Goal: Task Accomplishment & Management: Complete application form

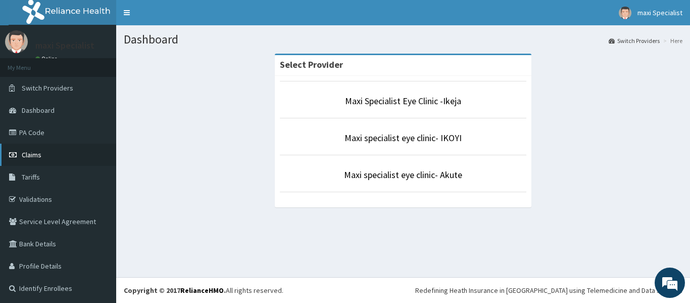
click at [72, 156] on link "Claims" at bounding box center [58, 154] width 116 height 22
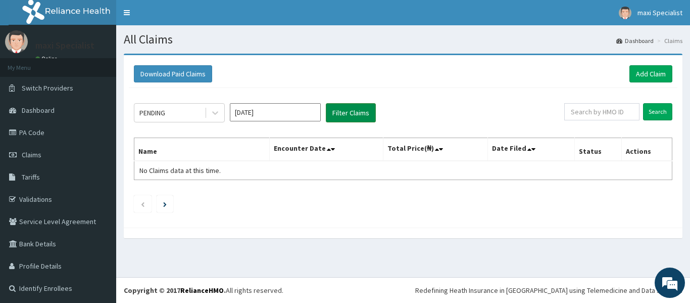
click at [335, 110] on button "Filter Claims" at bounding box center [351, 112] width 50 height 19
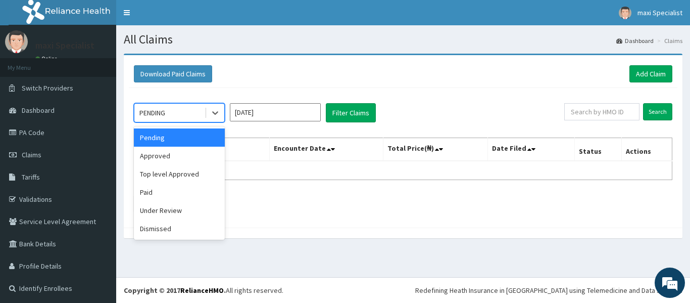
click at [179, 115] on div "PENDING" at bounding box center [169, 113] width 70 height 16
click at [183, 157] on div "Approved" at bounding box center [179, 156] width 91 height 18
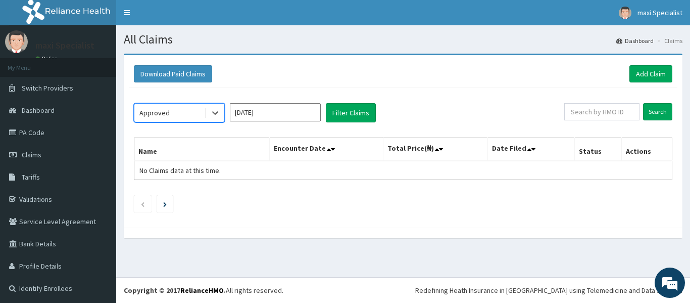
click at [341, 127] on div "option Approved, selected. Select is focused ,type to refine list, press Down t…" at bounding box center [403, 155] width 549 height 134
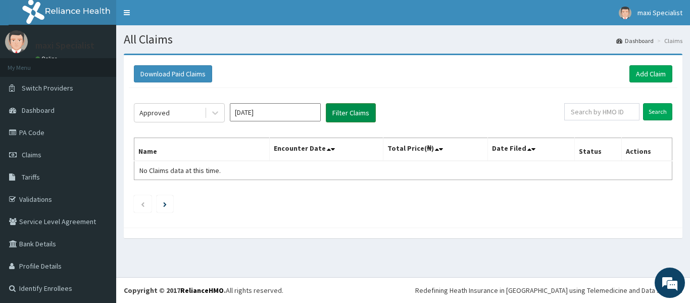
click at [351, 114] on button "Filter Claims" at bounding box center [351, 112] width 50 height 19
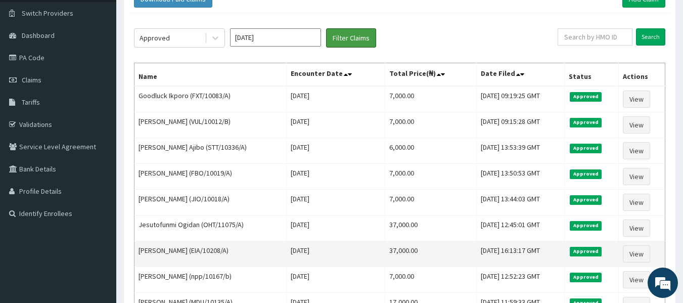
scroll to position [51, 0]
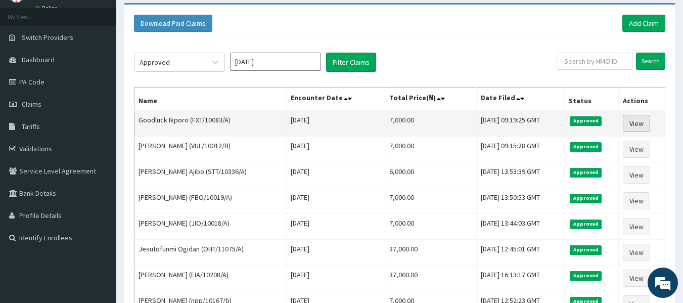
click at [645, 122] on link "View" at bounding box center [635, 123] width 27 height 17
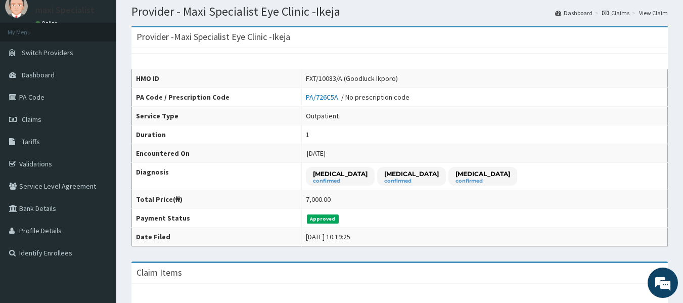
scroll to position [51, 0]
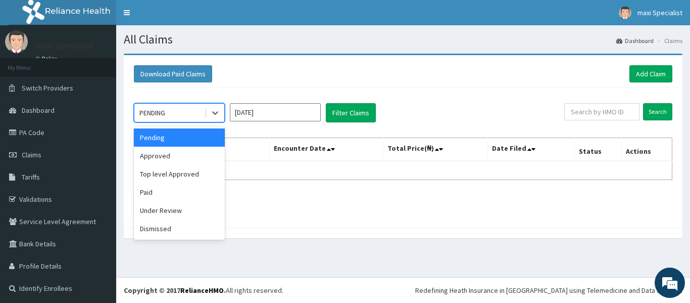
click at [154, 116] on div "PENDING" at bounding box center [152, 113] width 26 height 10
click at [163, 157] on div "Approved" at bounding box center [179, 156] width 91 height 18
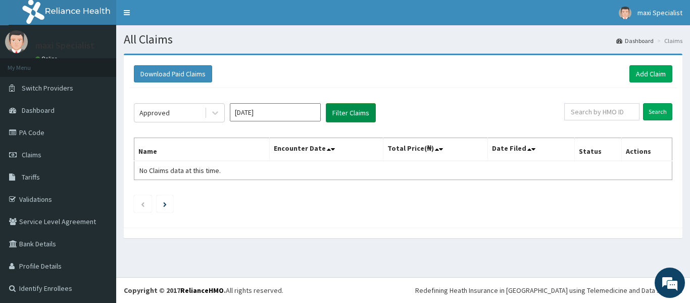
click at [358, 108] on button "Filter Claims" at bounding box center [351, 112] width 50 height 19
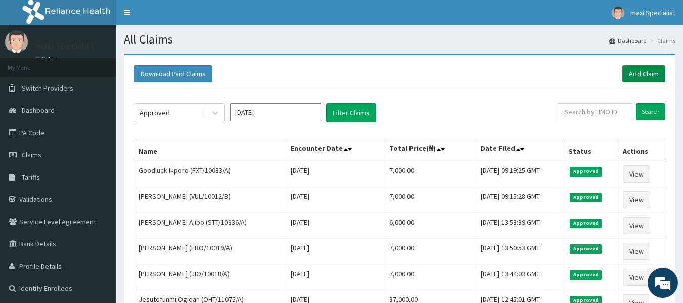
click at [652, 80] on link "Add Claim" at bounding box center [643, 73] width 43 height 17
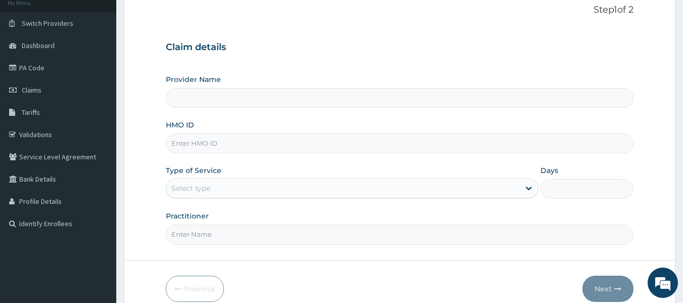
scroll to position [62, 0]
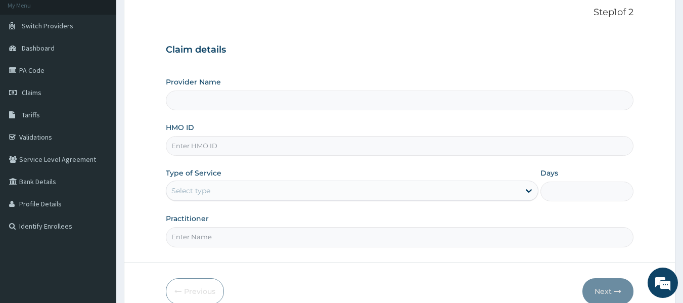
type input "Maxi Specialist Eye Clinic -Ikeja"
click at [280, 102] on input "Maxi Specialist Eye Clinic -Ikeja" at bounding box center [400, 100] width 468 height 20
click at [267, 136] on input "HMO ID" at bounding box center [400, 146] width 468 height 20
type input "QTT/10087/A"
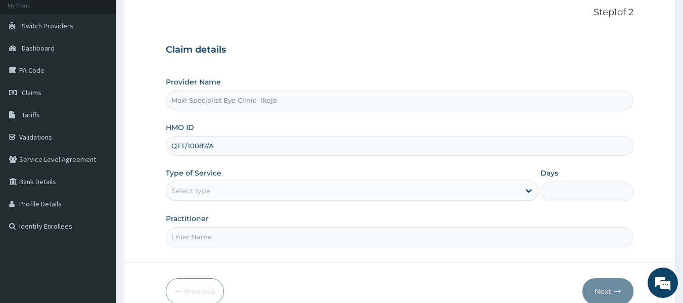
click at [362, 191] on div "Select type" at bounding box center [342, 190] width 353 height 16
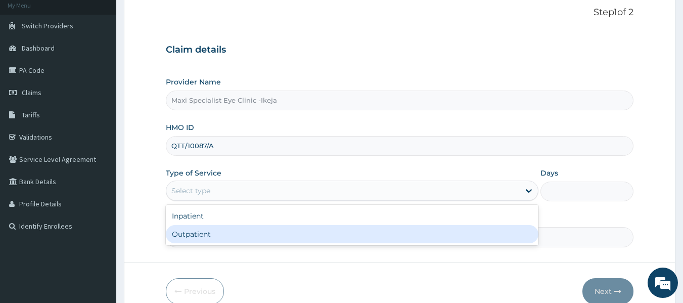
click at [324, 228] on div "Outpatient" at bounding box center [352, 234] width 372 height 18
type input "1"
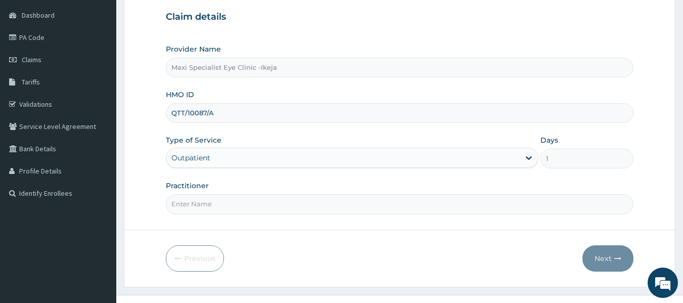
scroll to position [113, 0]
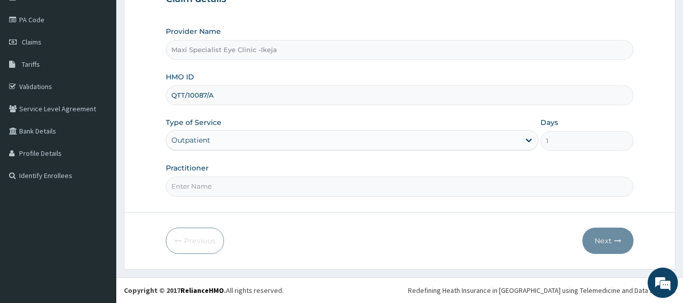
drag, startPoint x: 379, startPoint y: 177, endPoint x: 376, endPoint y: 185, distance: 8.6
click at [378, 182] on div "Practitioner" at bounding box center [400, 179] width 468 height 33
click at [375, 187] on input "Practitioner" at bounding box center [400, 186] width 468 height 20
type input "[PERSON_NAME]"
click at [617, 229] on button "Next" at bounding box center [607, 240] width 51 height 26
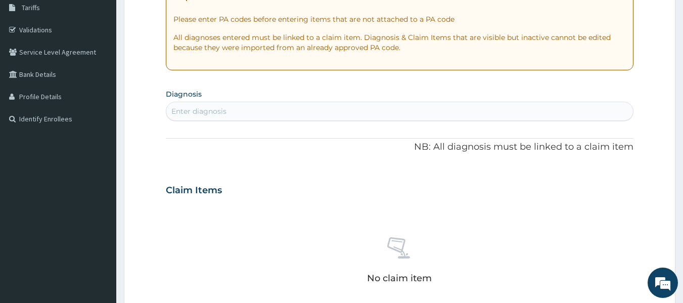
scroll to position [62, 0]
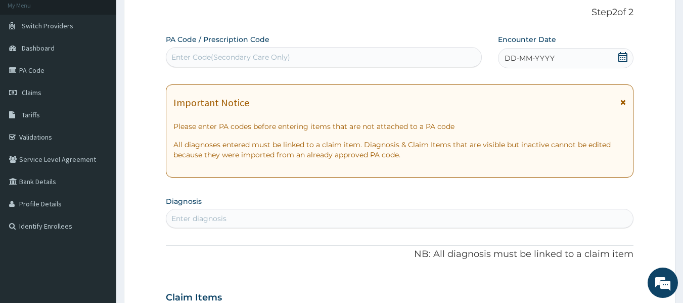
click at [222, 51] on div "Enter Code(Secondary Care Only)" at bounding box center [323, 57] width 315 height 16
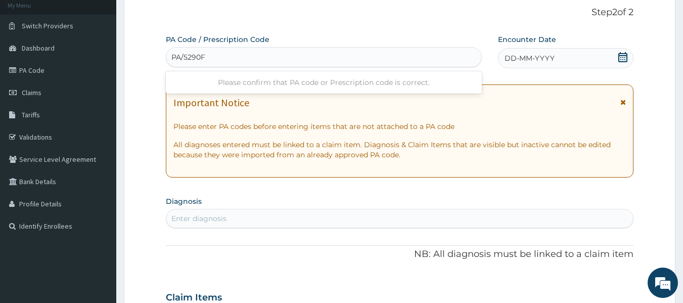
type input "PA/5290FF"
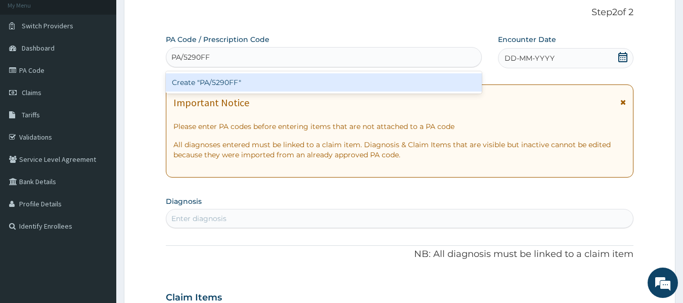
click at [263, 80] on div "Create "PA/5290FF"" at bounding box center [324, 82] width 316 height 18
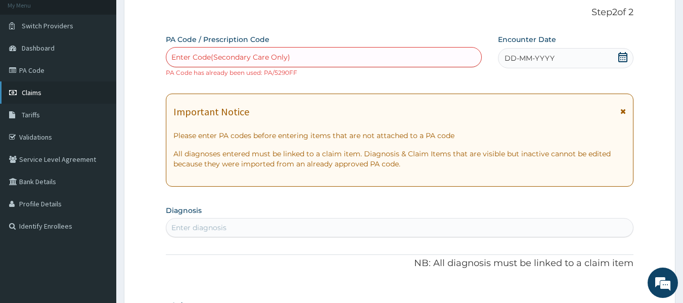
click at [50, 87] on link "Claims" at bounding box center [58, 92] width 116 height 22
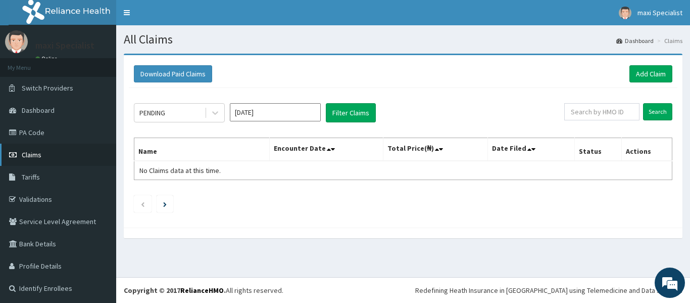
click at [22, 148] on link "Claims" at bounding box center [58, 154] width 116 height 22
click at [606, 113] on input "text" at bounding box center [601, 111] width 75 height 17
type input "T"
type input "QTT/10087/A"
click at [662, 110] on input "Search" at bounding box center [657, 111] width 29 height 17
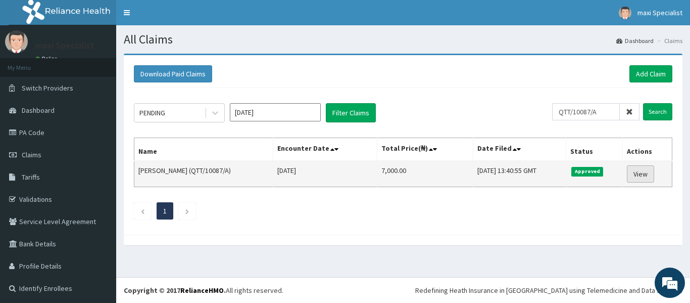
click at [629, 173] on link "View" at bounding box center [640, 173] width 27 height 17
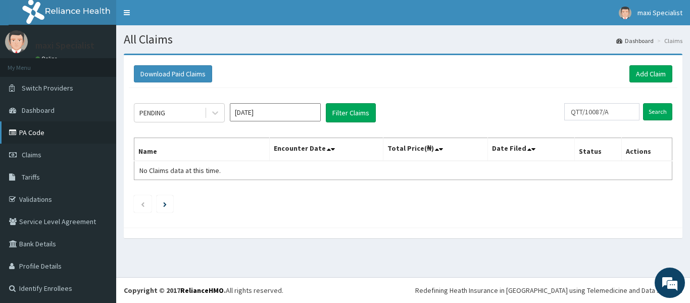
click at [42, 134] on link "PA Code" at bounding box center [58, 132] width 116 height 22
click at [301, 116] on input "[DATE]" at bounding box center [275, 112] width 91 height 18
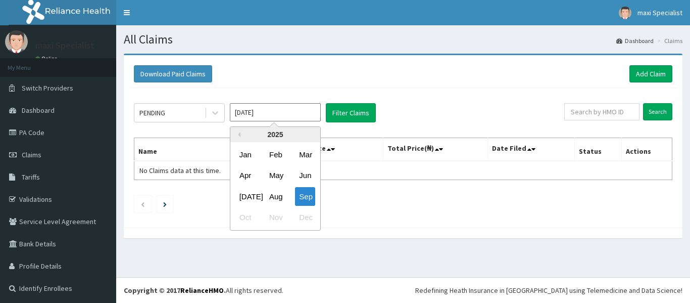
click at [172, 125] on div "PENDING [DATE] Previous Year [DATE] Feb Mar Apr May Jun [DATE] Aug Sep Oct Nov …" at bounding box center [403, 155] width 549 height 134
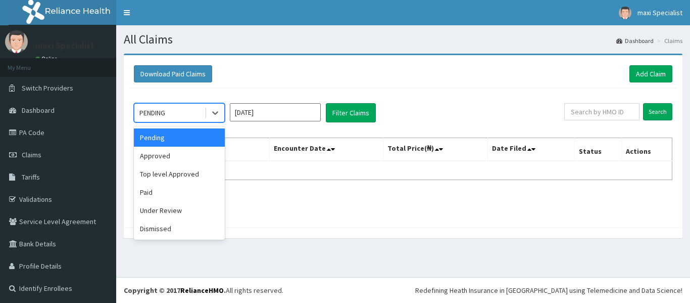
click at [174, 116] on div "PENDING" at bounding box center [169, 113] width 70 height 16
click at [173, 160] on div "Approved" at bounding box center [179, 156] width 91 height 18
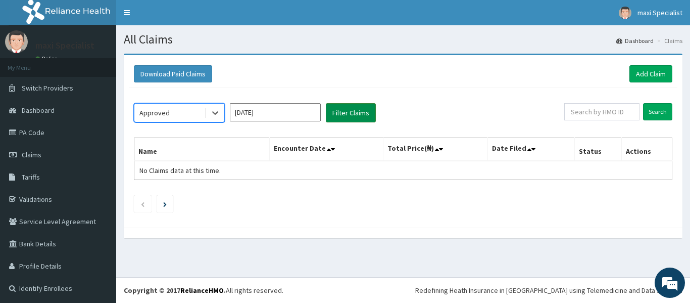
click at [334, 116] on button "Filter Claims" at bounding box center [351, 112] width 50 height 19
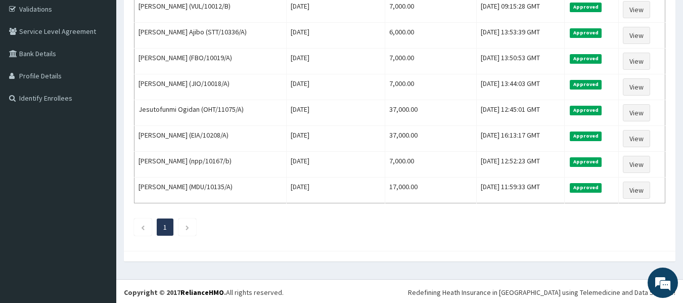
scroll to position [192, 0]
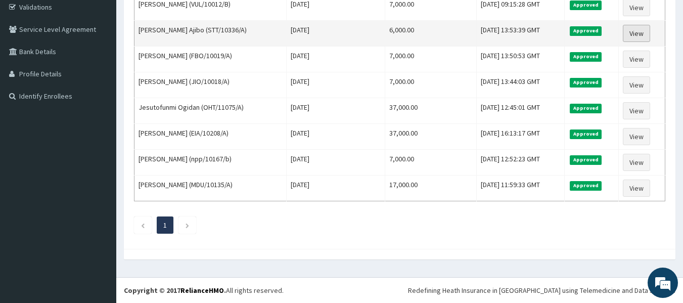
click at [634, 28] on link "View" at bounding box center [635, 33] width 27 height 17
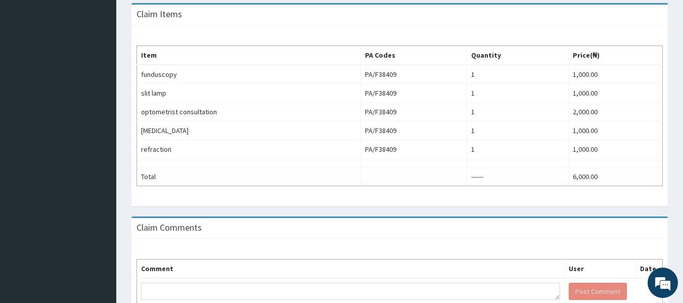
scroll to position [303, 0]
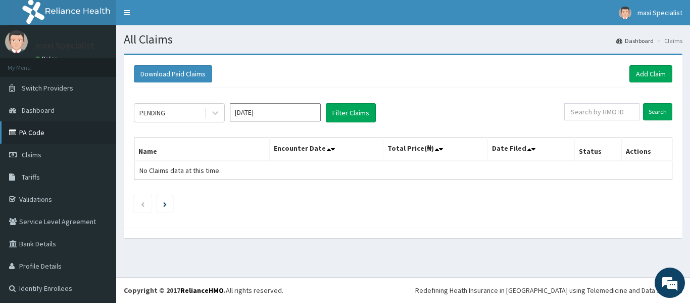
click at [78, 140] on link "PA Code" at bounding box center [58, 132] width 116 height 22
click at [646, 87] on div "Download Paid Claims Add Claim" at bounding box center [403, 74] width 549 height 28
click at [646, 74] on link "Add Claim" at bounding box center [650, 73] width 43 height 17
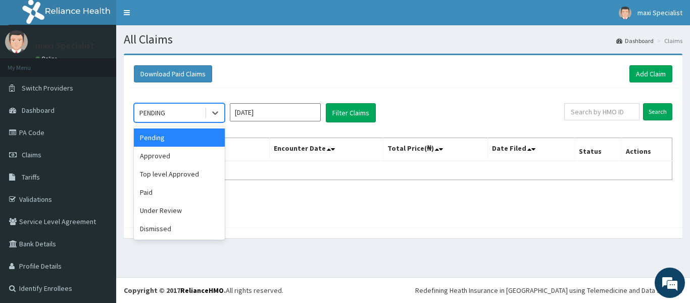
drag, startPoint x: 192, startPoint y: 108, endPoint x: 185, endPoint y: 130, distance: 23.5
click at [192, 107] on div "PENDING" at bounding box center [169, 113] width 70 height 16
click at [177, 160] on div "Approved" at bounding box center [179, 156] width 91 height 18
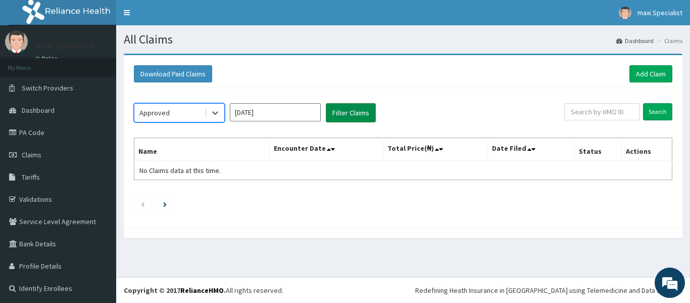
click at [346, 110] on button "Filter Claims" at bounding box center [351, 112] width 50 height 19
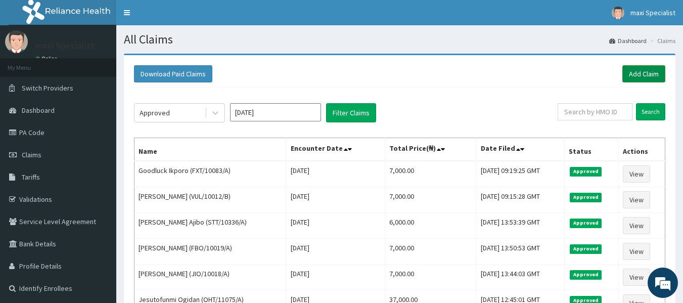
click at [639, 79] on link "Add Claim" at bounding box center [643, 73] width 43 height 17
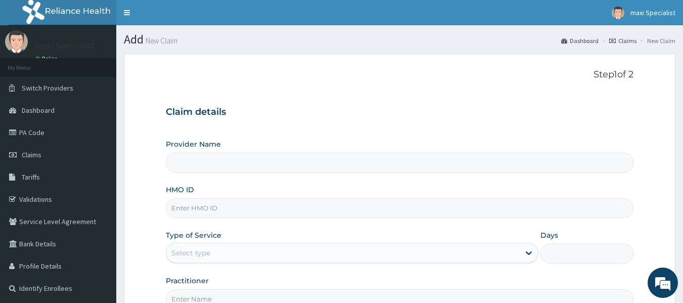
type input "Maxi Specialist Eye Clinic -Ikeja"
drag, startPoint x: 633, startPoint y: 80, endPoint x: 33, endPoint y: 137, distance: 602.4
click at [33, 137] on link "PA Code" at bounding box center [58, 132] width 116 height 22
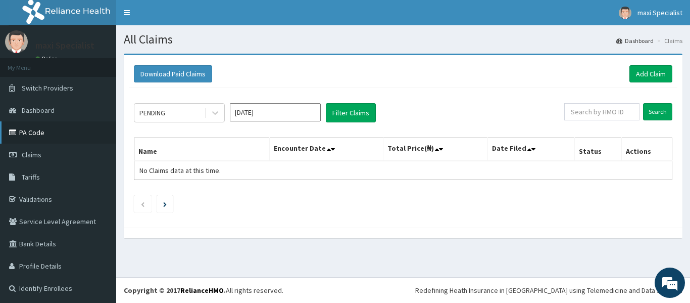
click at [59, 135] on link "PA Code" at bounding box center [58, 132] width 116 height 22
click at [641, 73] on link "Add Claim" at bounding box center [650, 73] width 43 height 17
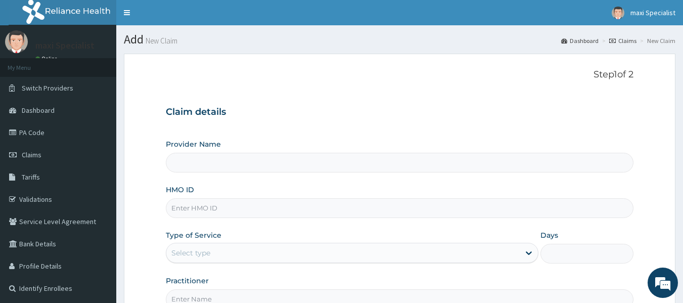
click at [278, 160] on input "Provider Name" at bounding box center [400, 163] width 468 height 20
click at [269, 203] on input "HMO ID" at bounding box center [400, 208] width 468 height 20
type input "Maxi Specialist Eye Clinic -Ikeja"
paste input "NGL/10060/B"
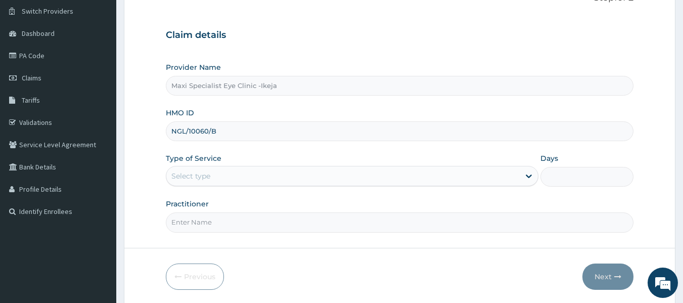
scroll to position [101, 0]
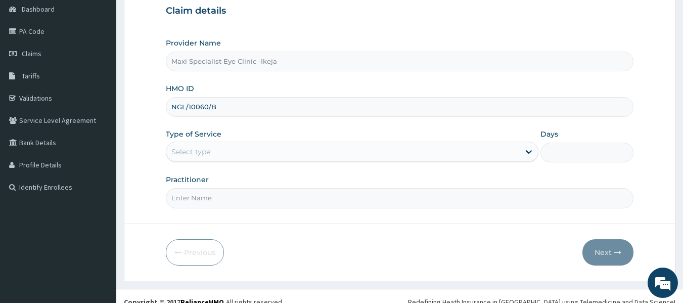
type input "NGL/10060/B"
click at [238, 150] on div "Select type" at bounding box center [342, 151] width 353 height 16
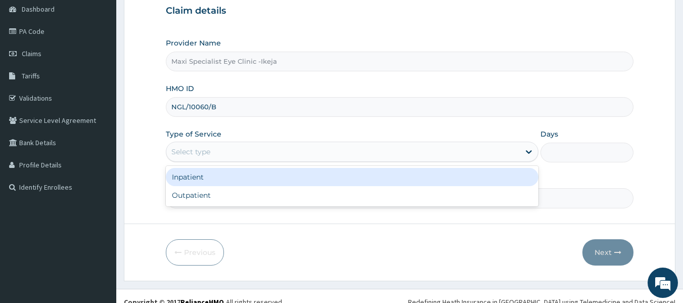
scroll to position [0, 0]
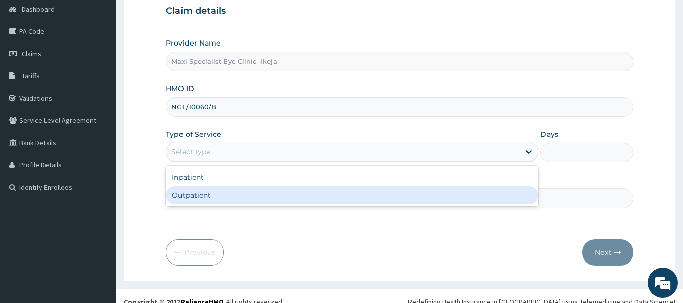
click at [218, 208] on input "Practitioner" at bounding box center [400, 198] width 468 height 20
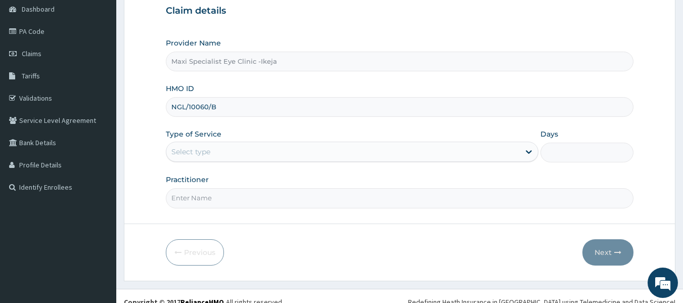
type input "[PERSON_NAME]"
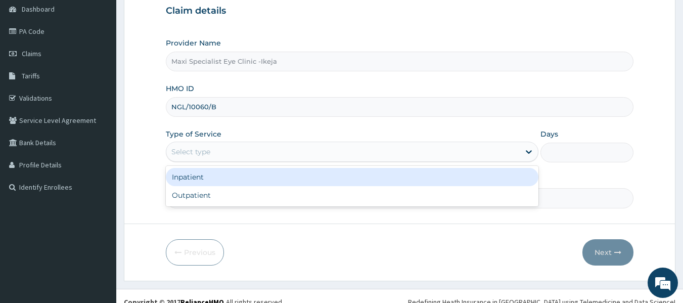
click at [258, 145] on div "Select type" at bounding box center [342, 151] width 353 height 16
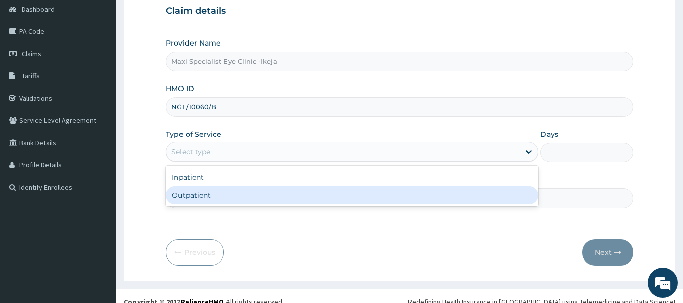
click at [228, 191] on div "Outpatient" at bounding box center [352, 195] width 372 height 18
type input "1"
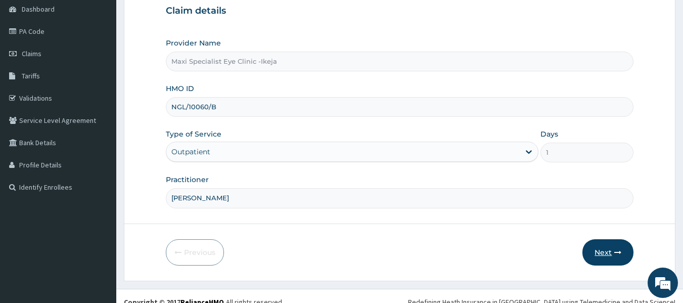
click at [600, 255] on button "Next" at bounding box center [607, 252] width 51 height 26
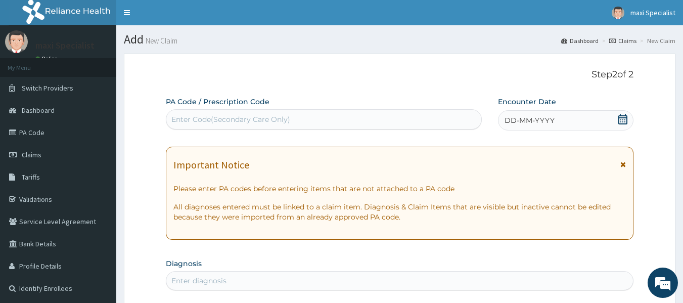
click at [440, 120] on div "Enter Code(Secondary Care Only)" at bounding box center [323, 119] width 315 height 16
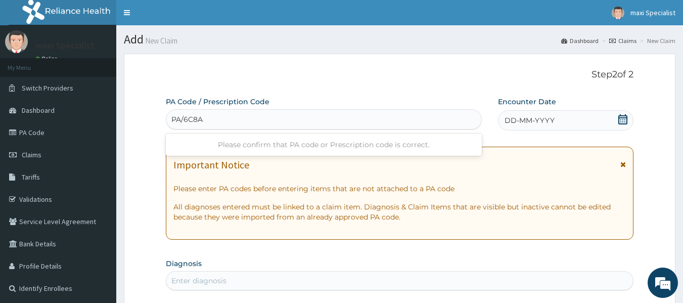
type input "PA/6C8A44"
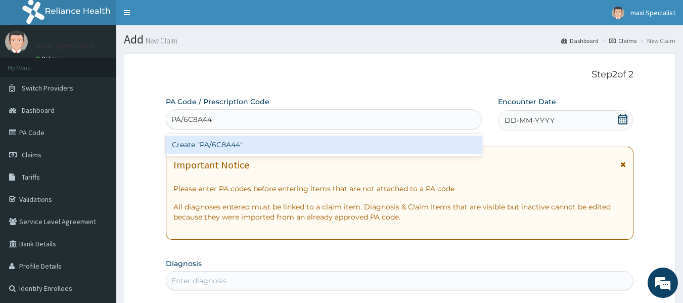
click at [441, 150] on div "Create "PA/6C8A44"" at bounding box center [324, 144] width 316 height 18
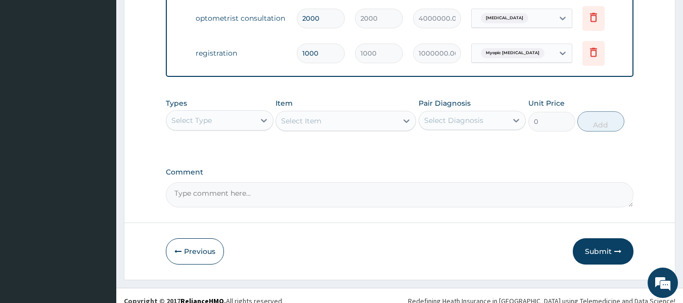
scroll to position [595, 0]
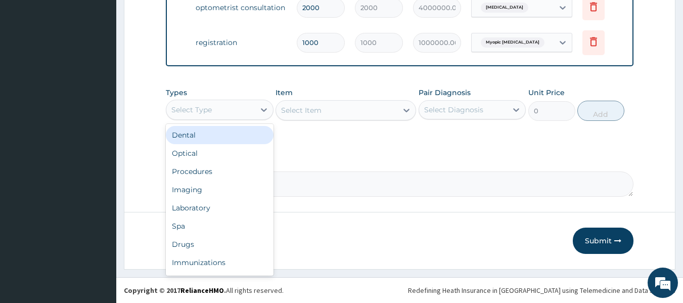
click at [231, 111] on div "Select Type" at bounding box center [210, 110] width 88 height 16
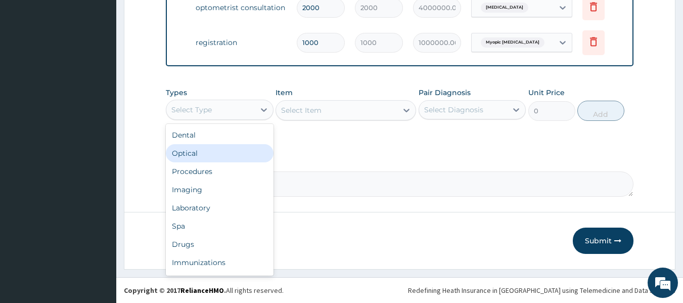
click at [203, 151] on div "Optical" at bounding box center [220, 153] width 108 height 18
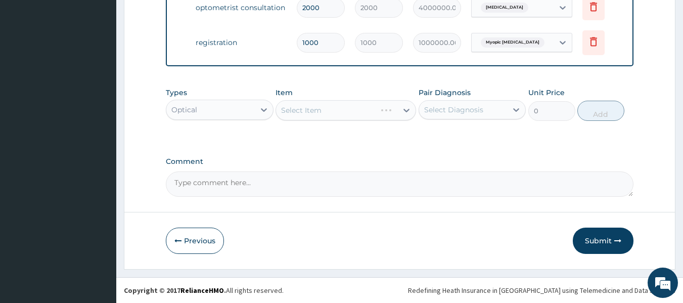
click at [302, 106] on div "Select Item" at bounding box center [345, 110] width 140 height 20
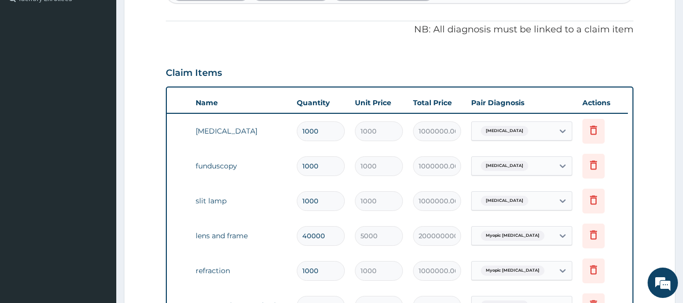
scroll to position [292, 0]
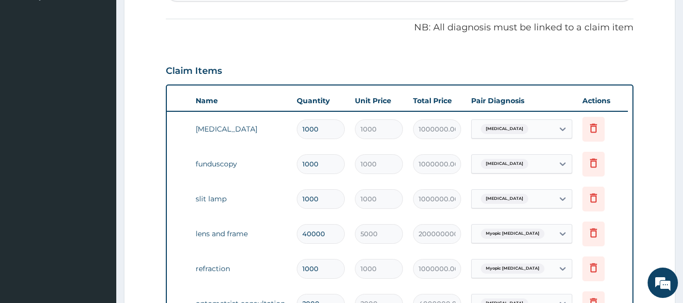
click at [355, 124] on div "1000" at bounding box center [379, 129] width 48 height 20
click at [226, 135] on td "[MEDICAL_DATA]" at bounding box center [240, 129] width 101 height 20
click at [310, 121] on input "1000" at bounding box center [321, 129] width 48 height 20
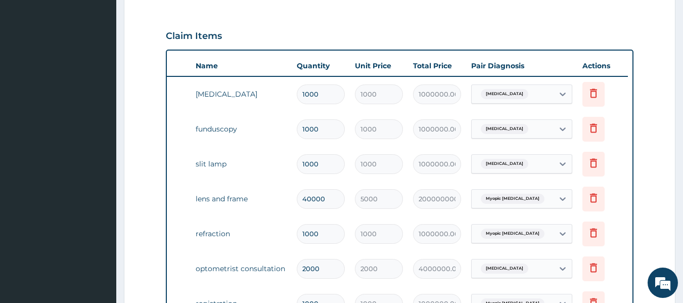
scroll to position [342, 0]
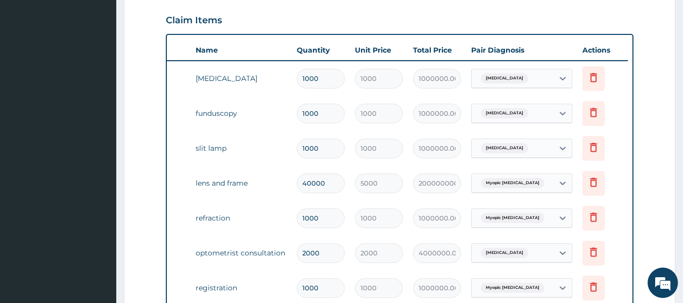
click at [316, 74] on input "1000" at bounding box center [321, 79] width 48 height 20
type input "100"
type input "100000.00"
type input "10"
type input "10000.00"
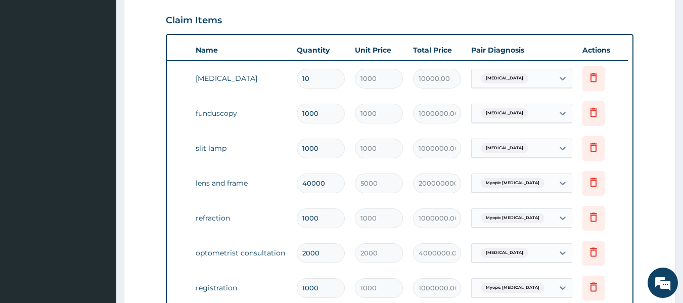
type input "1"
type input "1000.00"
type input "1"
click at [329, 120] on input "1000" at bounding box center [321, 114] width 48 height 20
type input "100"
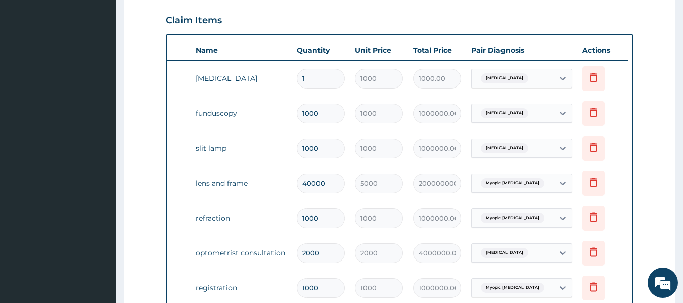
type input "100000.00"
type input "10"
type input "10000.00"
type input "1"
type input "1000.00"
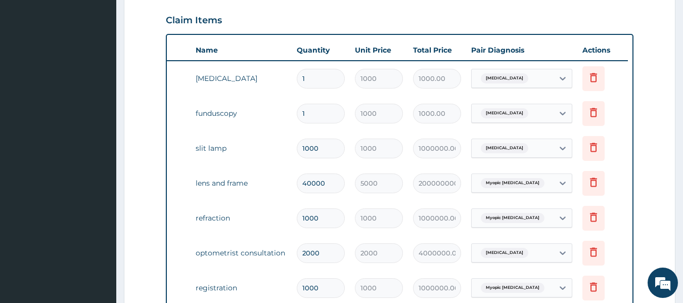
type input "1"
click at [321, 141] on input "1000" at bounding box center [321, 148] width 48 height 20
type input "100"
type input "100000.00"
type input "10"
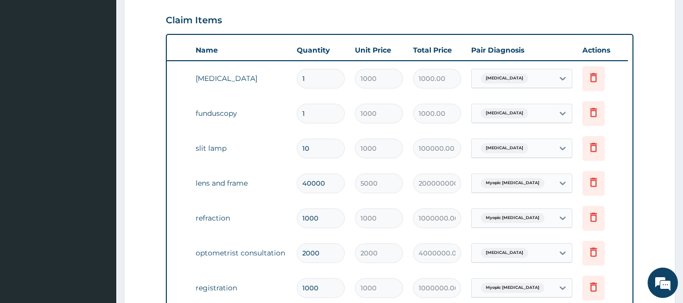
type input "10000.00"
type input "1"
type input "1000.00"
type input "1"
click at [309, 186] on input "40000" at bounding box center [321, 183] width 48 height 20
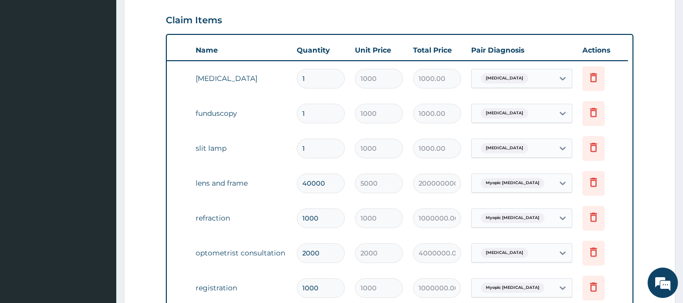
type input "4000"
type input "20000000.00"
type input "000"
type input "0.00"
type input "1000"
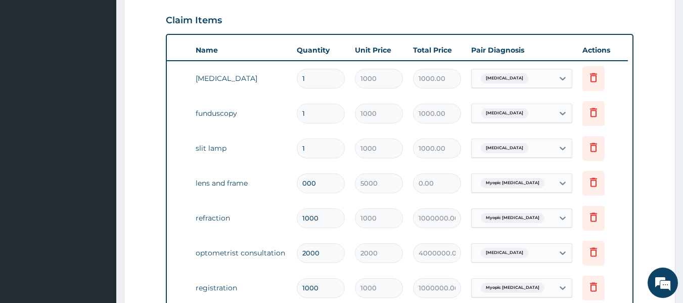
type input "5000000.00"
type input "000"
type input "0.00"
type input "0"
type input "2"
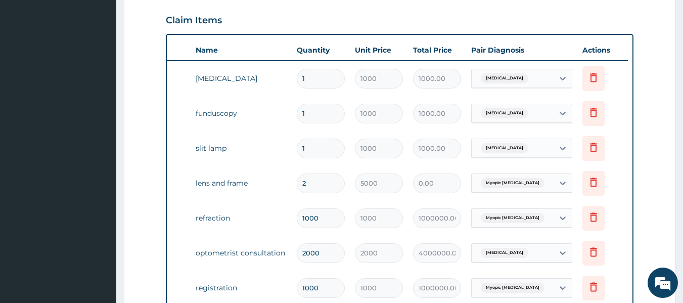
type input "10000.00"
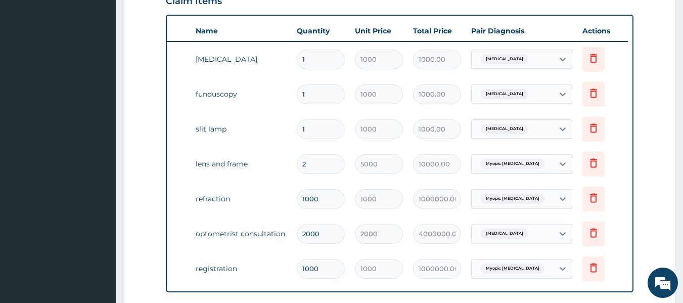
scroll to position [393, 0]
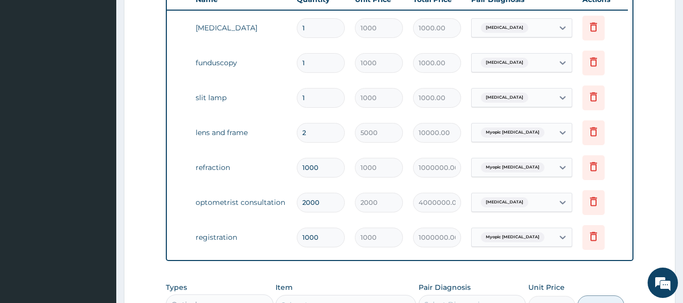
type input "2"
click at [337, 171] on input "1000" at bounding box center [321, 168] width 48 height 20
type input "100"
type input "100000.00"
type input "10"
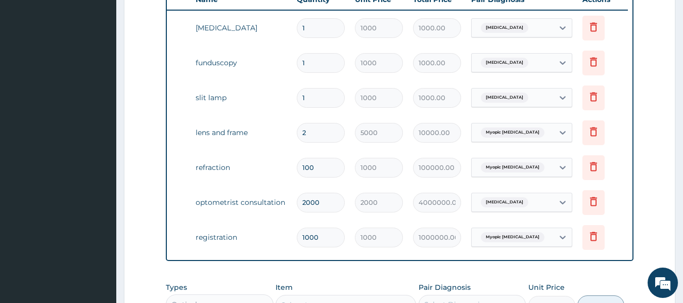
type input "10000.00"
type input "1"
type input "1000.00"
type input "1"
click at [328, 196] on input "2000" at bounding box center [321, 202] width 48 height 20
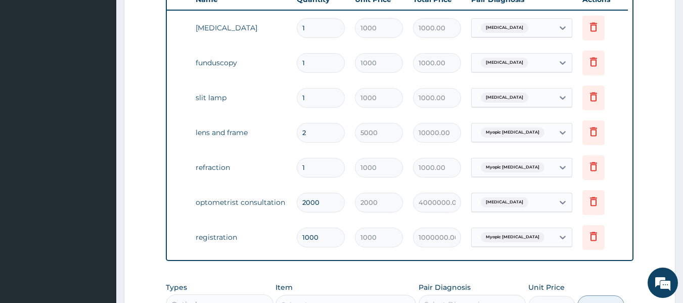
type input "200"
type input "400000.00"
type input "20"
type input "40000.00"
type input "2"
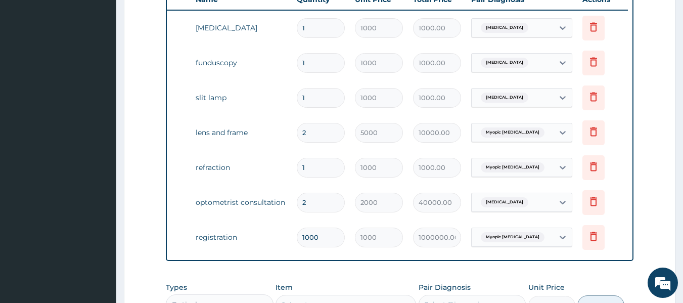
type input "4000.00"
type input "0.00"
type input "1"
type input "2000.00"
type input "1"
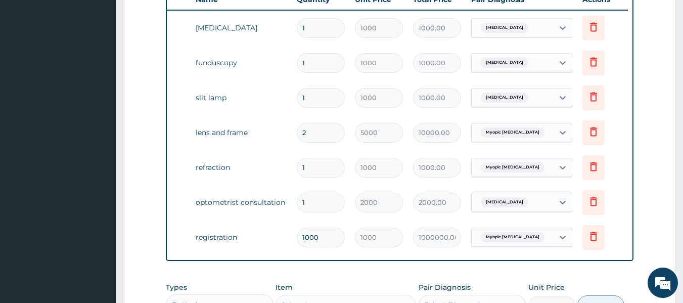
click at [338, 238] on input "1000" at bounding box center [321, 237] width 48 height 20
type input "100"
type input "100000.00"
type input "10"
type input "10000.00"
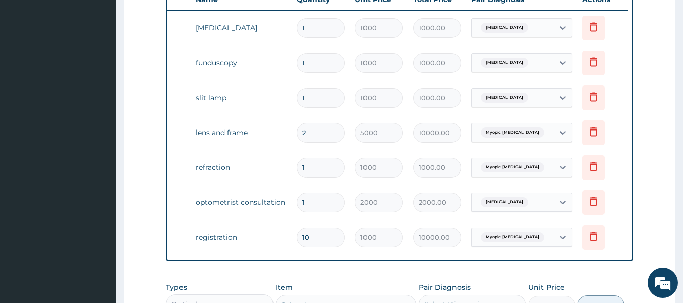
type input "1"
type input "1000.00"
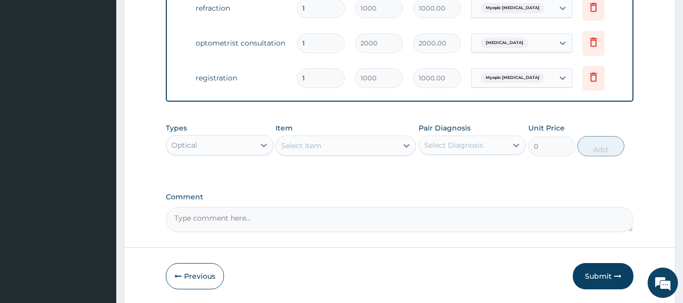
scroll to position [595, 0]
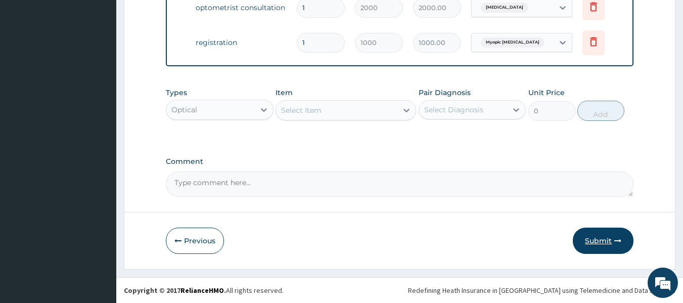
type input "1"
click at [607, 246] on button "Submit" at bounding box center [602, 240] width 61 height 26
